Goal: Transaction & Acquisition: Purchase product/service

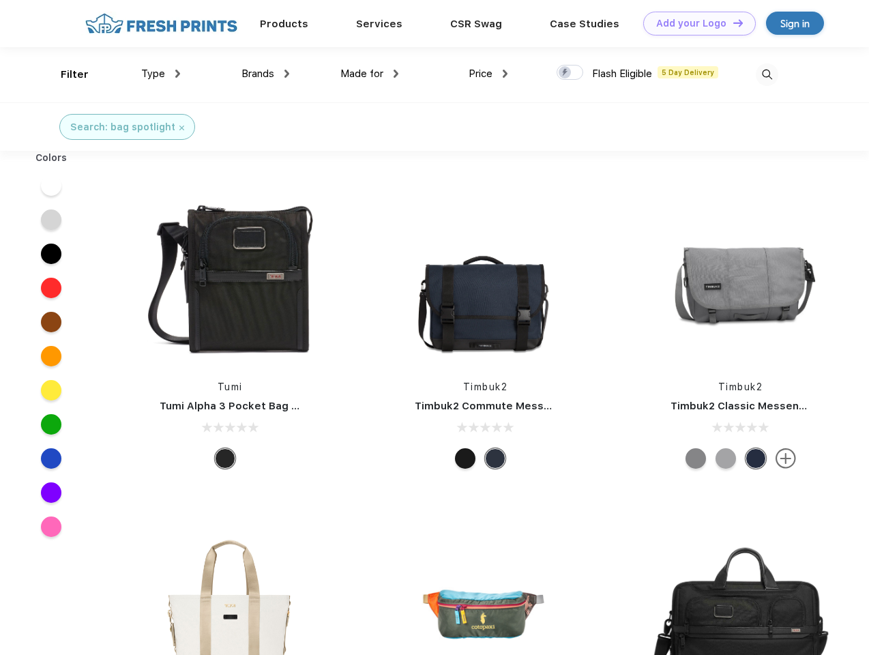
click at [694, 23] on link "Add your Logo Design Tool" at bounding box center [699, 24] width 113 height 24
click at [0, 0] on div "Design Tool" at bounding box center [0, 0] width 0 height 0
click at [732, 23] on link "Add your Logo Design Tool" at bounding box center [699, 24] width 113 height 24
click at [65, 74] on div "Filter" at bounding box center [75, 75] width 28 height 16
click at [161, 74] on span "Type" at bounding box center [153, 74] width 24 height 12
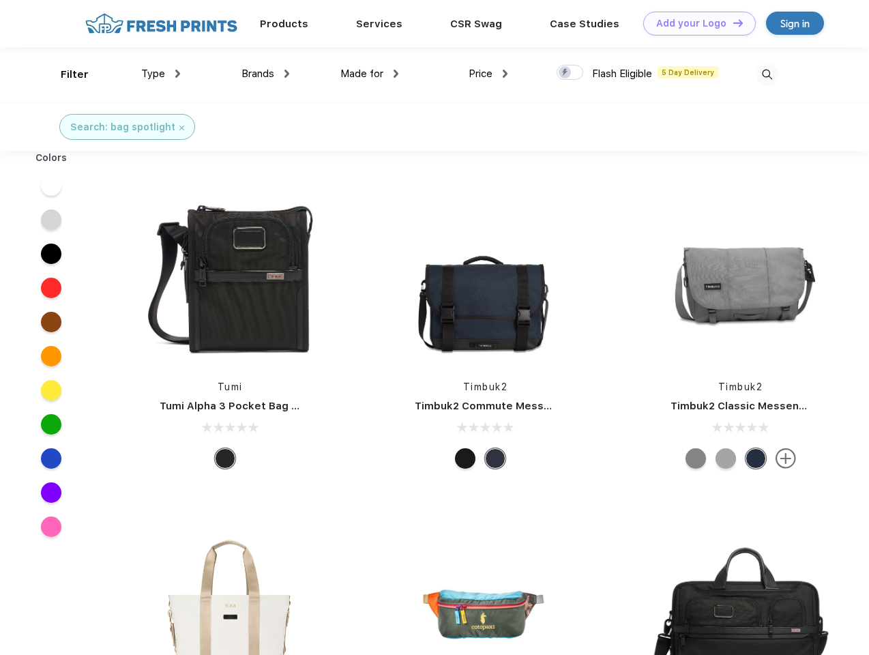
click at [265, 74] on span "Brands" at bounding box center [257, 74] width 33 height 12
click at [370, 74] on span "Made for" at bounding box center [361, 74] width 43 height 12
click at [488, 74] on span "Price" at bounding box center [481, 74] width 24 height 12
click at [570, 73] on div at bounding box center [570, 72] width 27 height 15
click at [565, 73] on input "checkbox" at bounding box center [561, 68] width 9 height 9
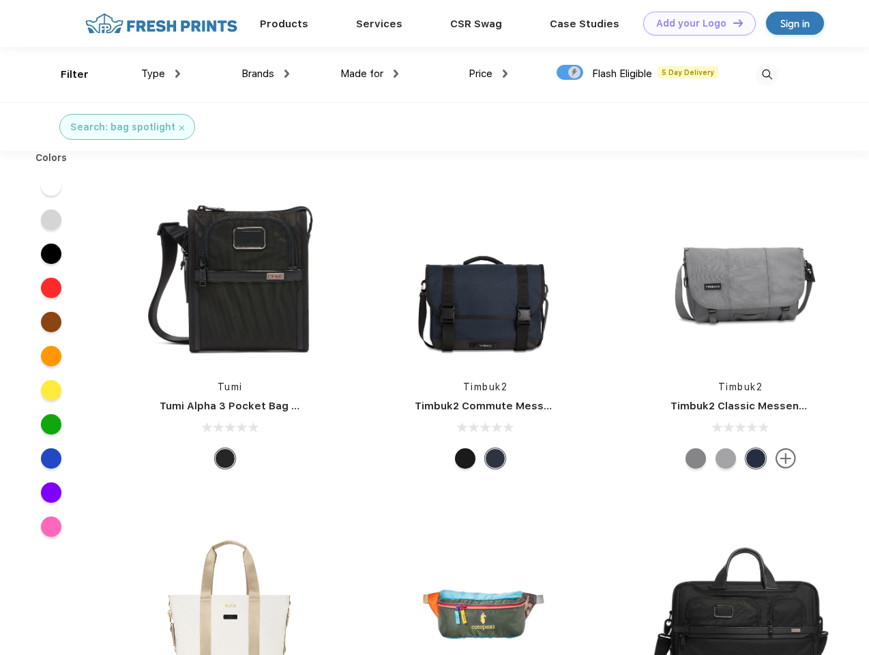
click at [767, 74] on img at bounding box center [767, 74] width 23 height 23
